Goal: Find specific page/section

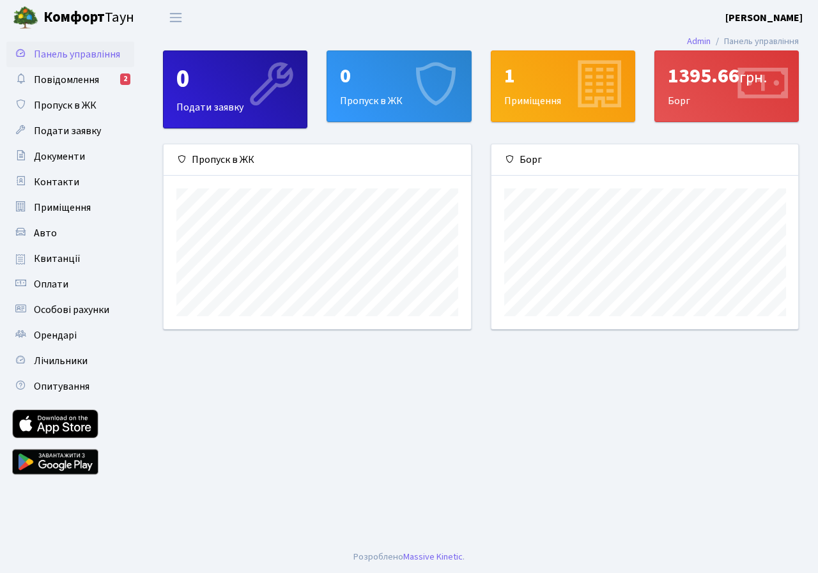
scroll to position [185, 307]
click at [80, 76] on span "Повідомлення" at bounding box center [66, 80] width 65 height 14
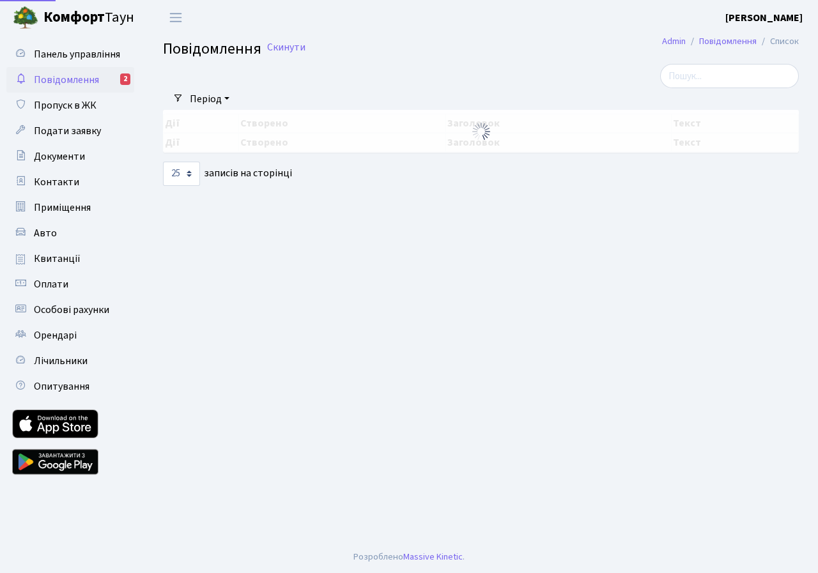
select select "25"
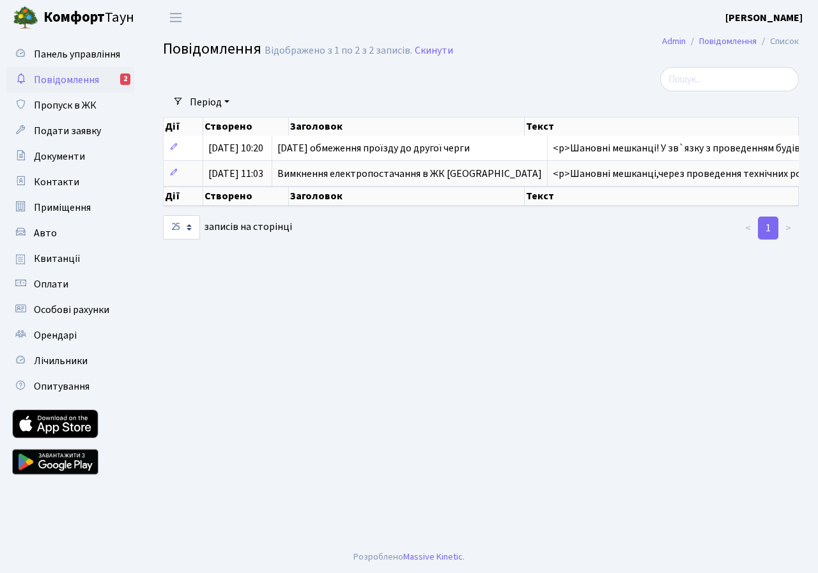
click at [428, 402] on main "Admin Повідомлення Список Повідомлення Відображено з 1 по 2 з 2 записів. Скинут…" at bounding box center [481, 288] width 674 height 506
